Goal: Task Accomplishment & Management: Use online tool/utility

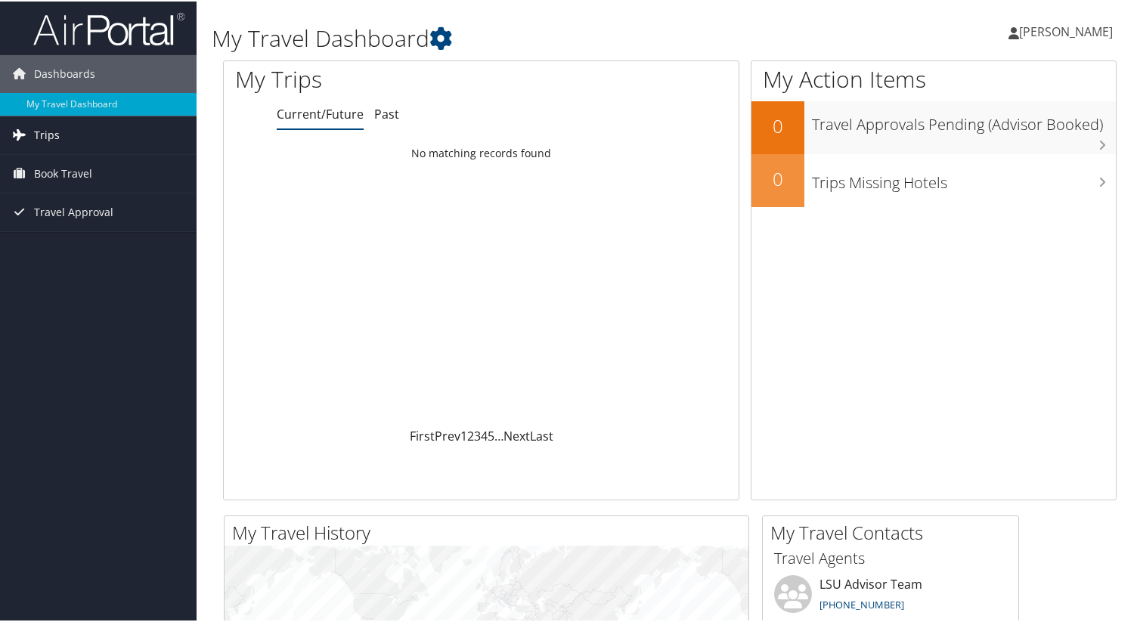
click at [47, 130] on span "Trips" at bounding box center [47, 134] width 26 height 38
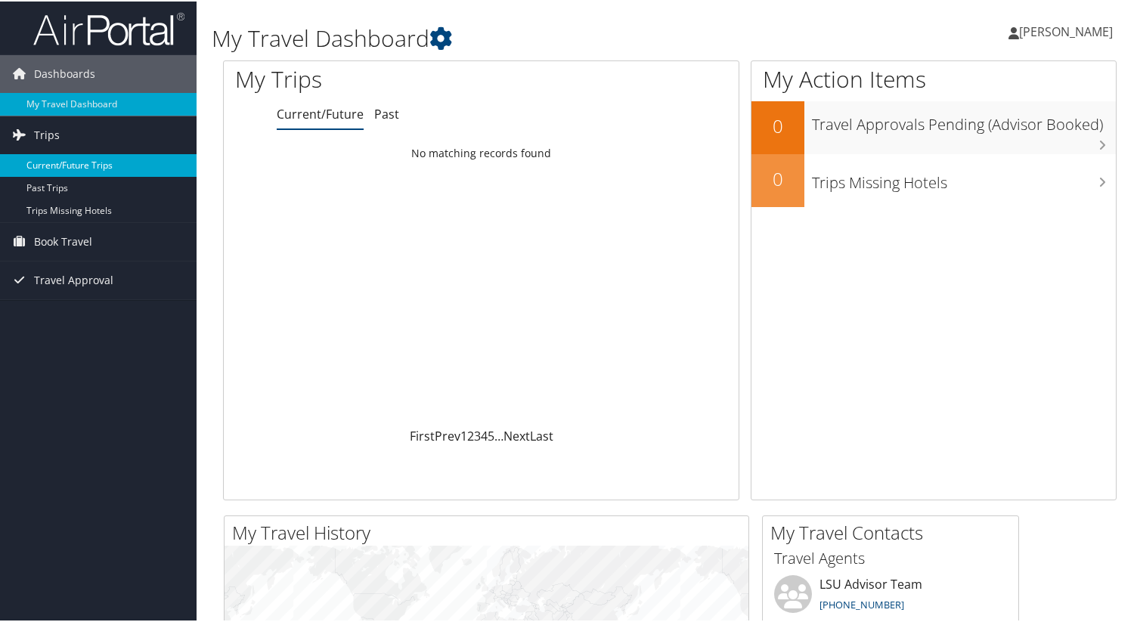
click at [78, 161] on link "Current/Future Trips" at bounding box center [98, 164] width 196 height 23
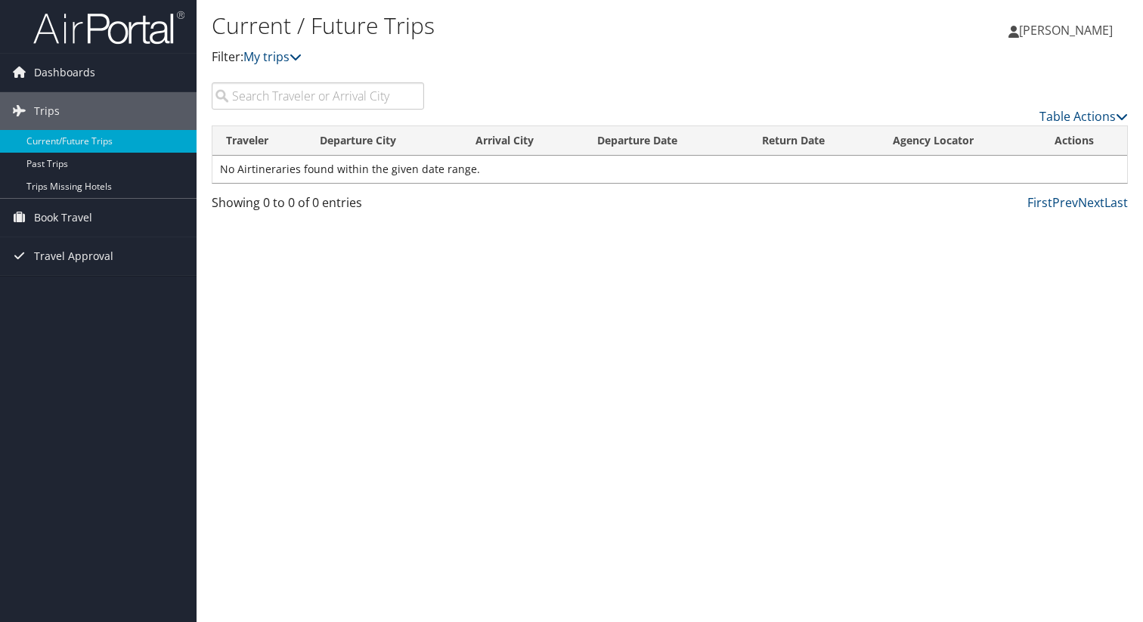
click at [305, 94] on input "search" at bounding box center [318, 95] width 212 height 27
click at [73, 227] on span "Book Travel" at bounding box center [63, 218] width 58 height 38
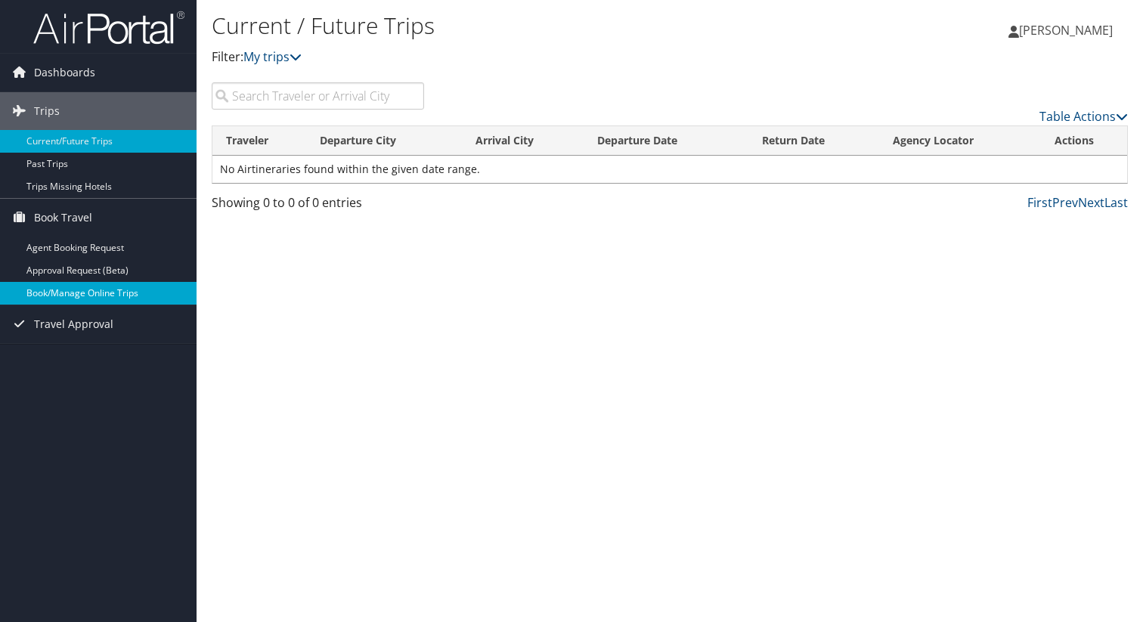
click at [91, 289] on link "Book/Manage Online Trips" at bounding box center [98, 293] width 196 height 23
